Goal: Information Seeking & Learning: Learn about a topic

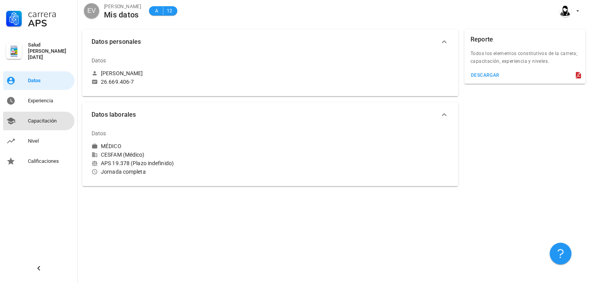
click at [35, 118] on div "Capacitación" at bounding box center [49, 121] width 43 height 6
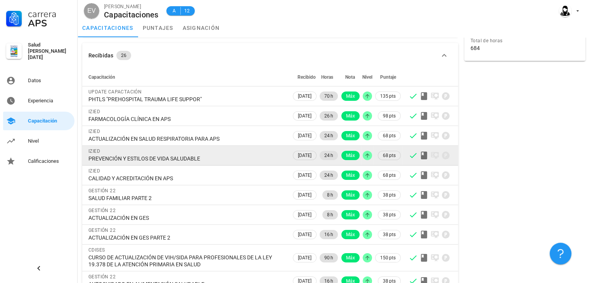
scroll to position [39, 0]
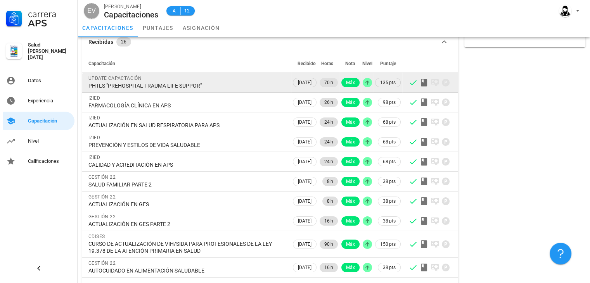
click at [160, 89] on div "PHTLS "PREHOSPITAL TRAUMA LIFE SUPPOR"" at bounding box center [186, 85] width 197 height 7
click at [121, 82] on div "UPDATE CAPACTACIÓN" at bounding box center [186, 78] width 197 height 8
click at [161, 86] on div "PHTLS "PREHOSPITAL TRAUMA LIFE SUPPOR"" at bounding box center [186, 85] width 197 height 7
click at [244, 76] on div "UPDATE CAPACTACIÓN" at bounding box center [186, 78] width 197 height 8
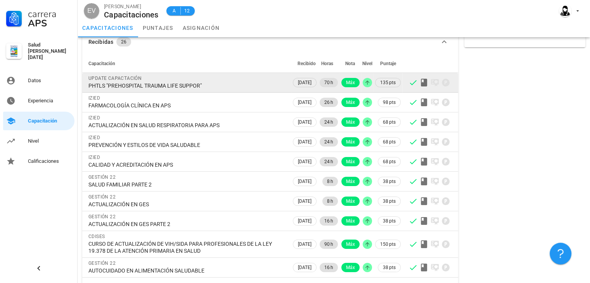
click at [244, 76] on div "UPDATE CAPACTACIÓN" at bounding box center [186, 78] width 197 height 8
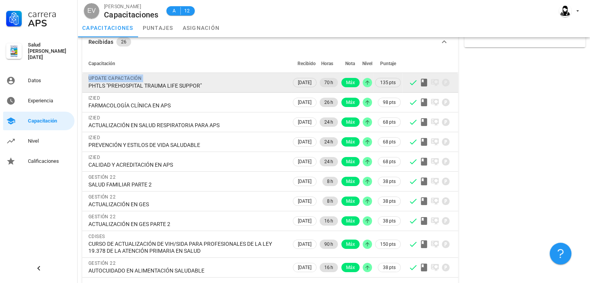
click at [244, 75] on div "UPDATE CAPACTACIÓN" at bounding box center [186, 78] width 197 height 8
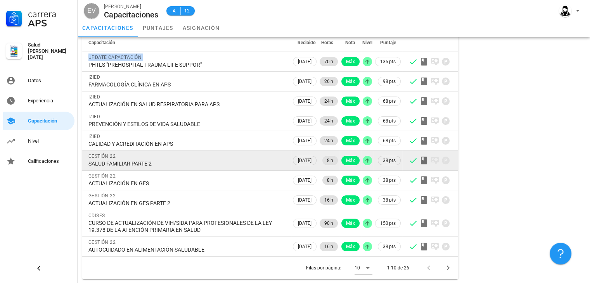
scroll to position [0, 0]
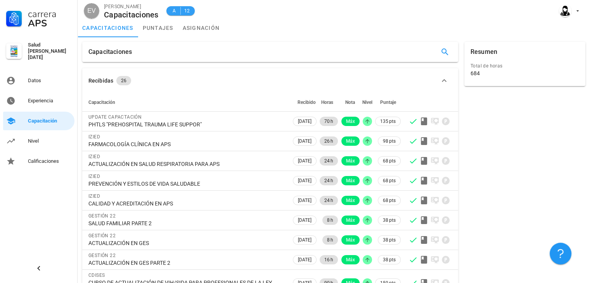
click at [180, 10] on hr at bounding box center [180, 11] width 0 height 8
click at [155, 30] on link "puntajes" at bounding box center [158, 28] width 40 height 19
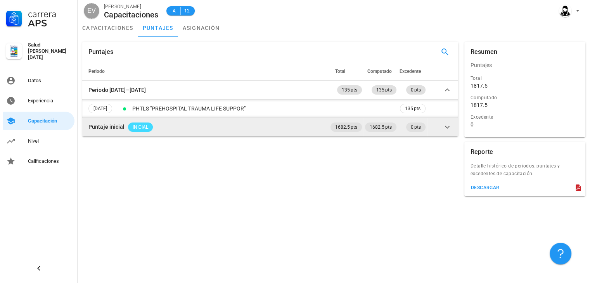
click at [446, 131] on icon at bounding box center [447, 127] width 9 height 9
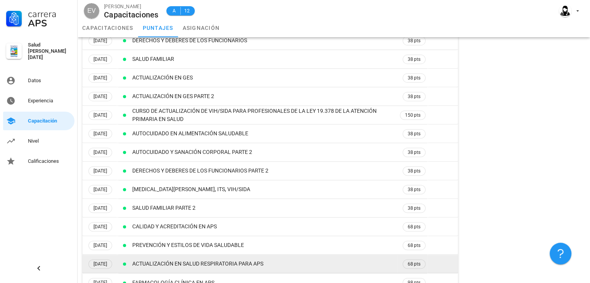
scroll to position [324, 0]
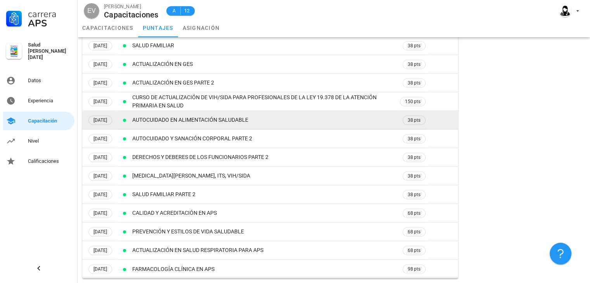
drag, startPoint x: 148, startPoint y: 120, endPoint x: 126, endPoint y: 121, distance: 22.2
click at [118, 121] on td "[DATE]" at bounding box center [100, 120] width 36 height 19
click at [168, 120] on td "AUTOCUIDADO EN ALIMENTACIÓN SALUDABLE" at bounding box center [264, 120] width 267 height 19
click at [169, 120] on td "AUTOCUIDADO EN ALIMENTACIÓN SALUDABLE" at bounding box center [264, 120] width 267 height 19
click at [261, 115] on td "AUTOCUIDADO EN ALIMENTACIÓN SALUDABLE" at bounding box center [264, 120] width 267 height 19
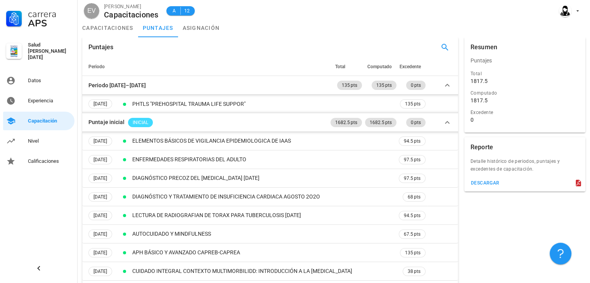
scroll to position [0, 0]
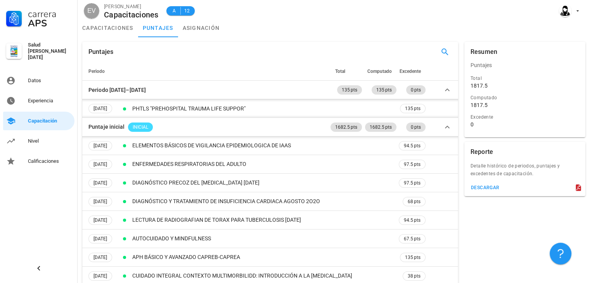
click at [499, 86] on div "1817.5" at bounding box center [525, 85] width 109 height 7
click at [497, 102] on div "1817.5" at bounding box center [525, 105] width 109 height 7
click at [91, 27] on link "capacitaciones" at bounding box center [108, 28] width 61 height 19
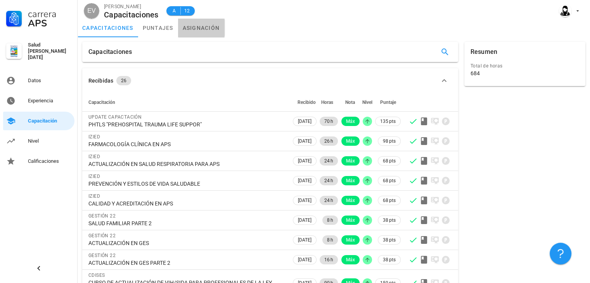
click at [200, 25] on link "asignación" at bounding box center [201, 28] width 47 height 19
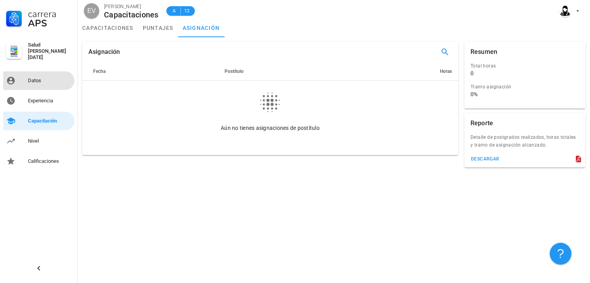
click at [29, 79] on div "Datos" at bounding box center [49, 81] width 43 height 6
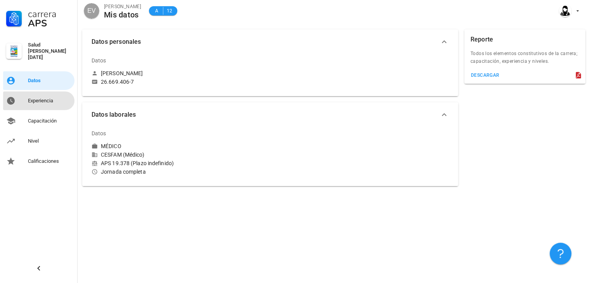
click at [36, 101] on div "Experiencia" at bounding box center [49, 101] width 43 height 12
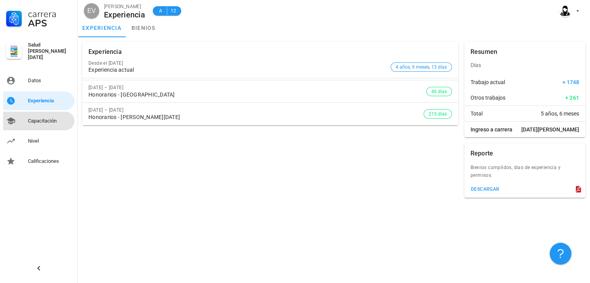
click at [44, 118] on div "Capacitación" at bounding box center [49, 121] width 43 height 6
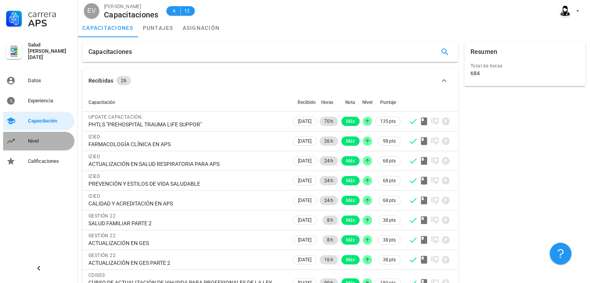
click at [29, 138] on div "Nivel" at bounding box center [49, 141] width 43 height 6
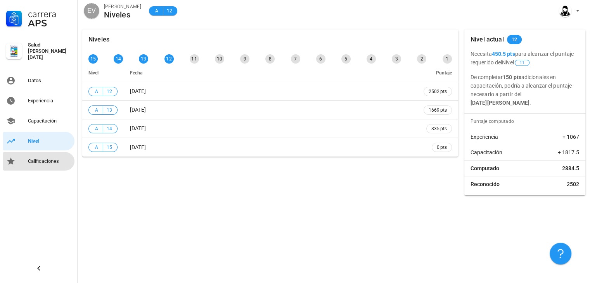
click at [46, 162] on div "Calificaciones" at bounding box center [49, 161] width 43 height 12
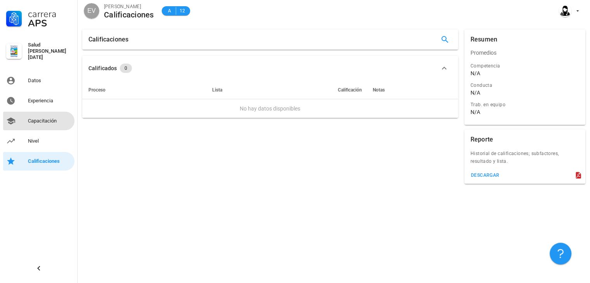
click at [29, 118] on div "Capacitación" at bounding box center [49, 121] width 43 height 6
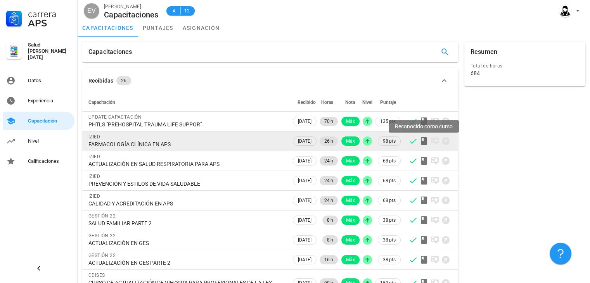
drag, startPoint x: 425, startPoint y: 142, endPoint x: 409, endPoint y: 145, distance: 16.3
click at [410, 144] on icon at bounding box center [413, 141] width 9 height 9
click at [396, 146] on td "98 pts" at bounding box center [388, 142] width 29 height 20
click at [300, 140] on span "[DATE]" at bounding box center [305, 141] width 14 height 9
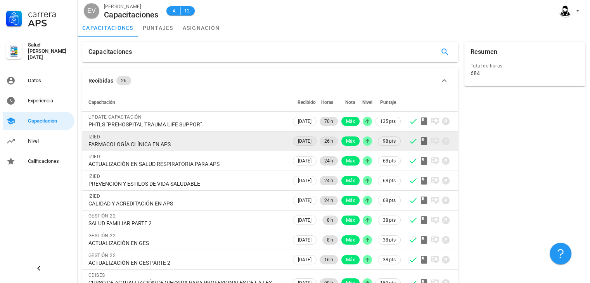
click at [300, 140] on span "[DATE]" at bounding box center [305, 141] width 14 height 9
click at [141, 145] on div "FARMACOLOGÍA CLÍNICA EN APS" at bounding box center [186, 144] width 197 height 7
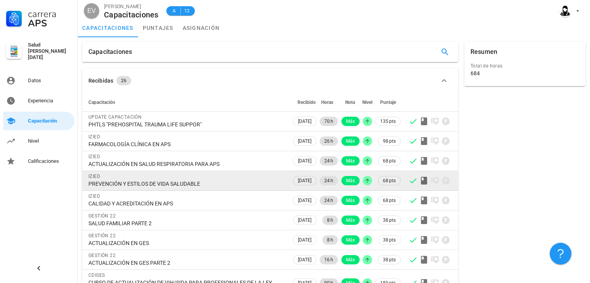
click at [220, 187] on div "PREVENCIÓN Y ESTILOS DE VIDA SALUDABLE" at bounding box center [186, 183] width 197 height 7
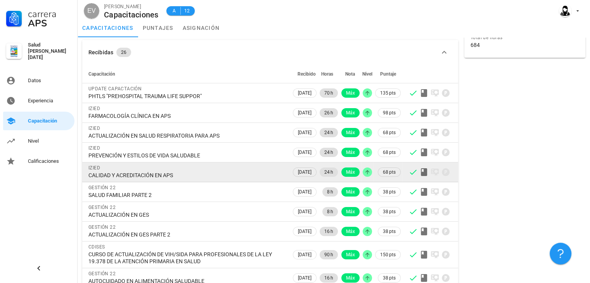
scroll to position [60, 0]
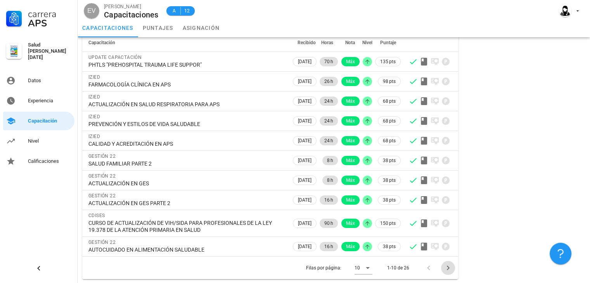
click at [445, 267] on icon "Página siguiente" at bounding box center [447, 267] width 9 height 9
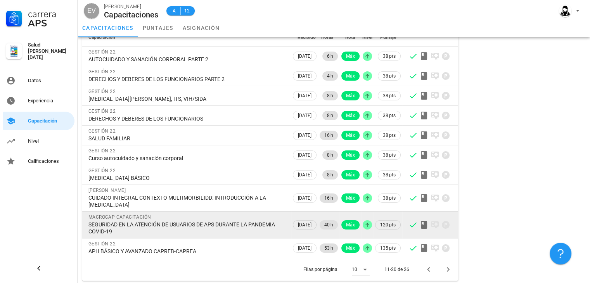
scroll to position [67, 0]
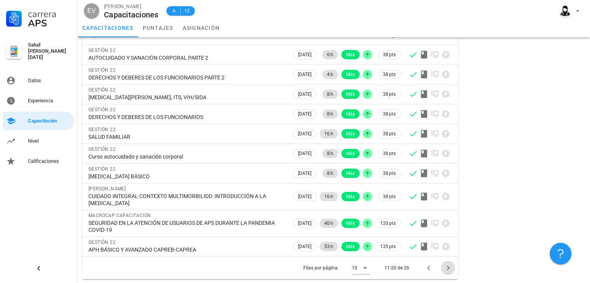
click at [450, 269] on icon "Página siguiente" at bounding box center [447, 267] width 9 height 9
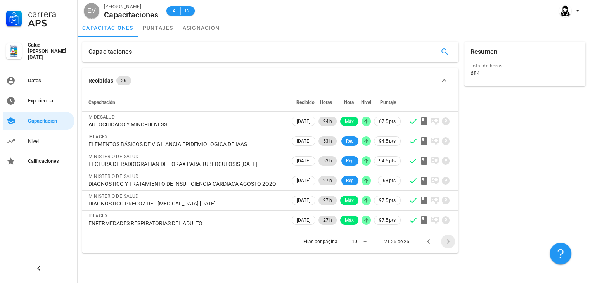
scroll to position [0, 0]
click at [430, 246] on icon "Página anterior" at bounding box center [428, 241] width 9 height 9
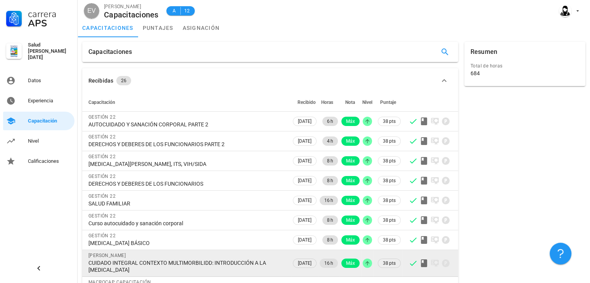
scroll to position [67, 0]
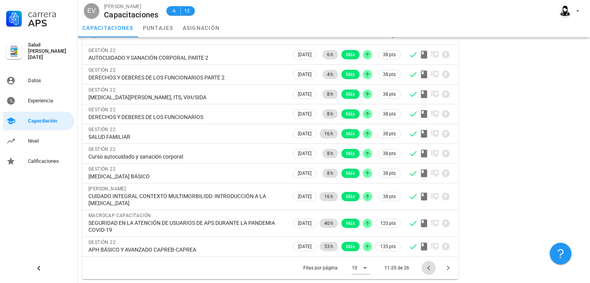
click at [425, 265] on icon "Página anterior" at bounding box center [428, 267] width 9 height 9
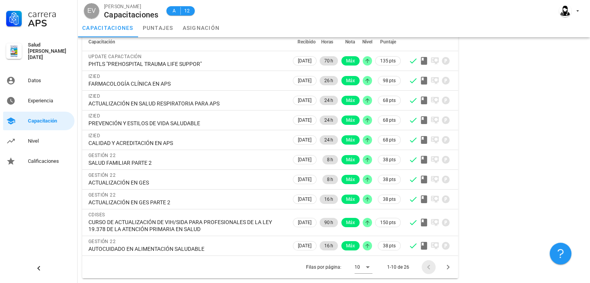
scroll to position [60, 0]
